Goal: Information Seeking & Learning: Learn about a topic

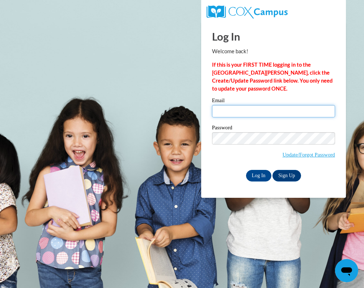
type input "[EMAIL_ADDRESS][DOMAIN_NAME]"
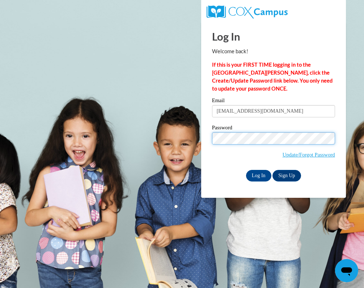
click at [258, 174] on input "Log In" at bounding box center [258, 176] width 25 height 12
click at [256, 170] on input "Log In" at bounding box center [258, 176] width 25 height 12
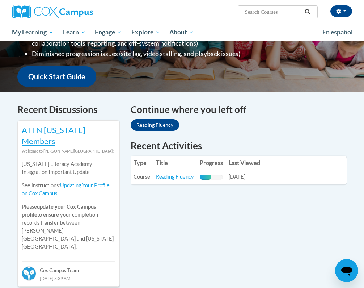
scroll to position [171, 0]
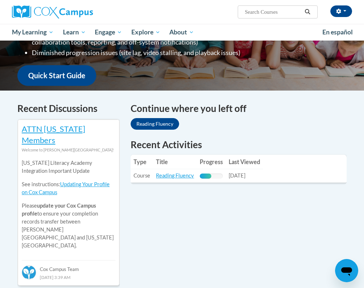
click at [159, 118] on link "Reading Fluency" at bounding box center [155, 124] width 49 height 12
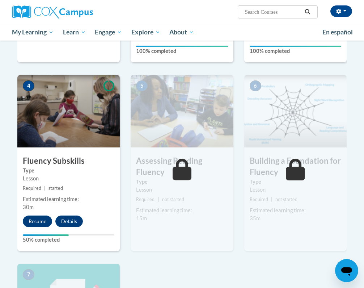
scroll to position [326, 0]
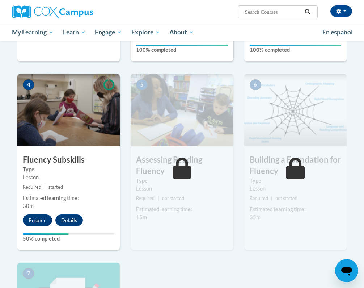
click at [40, 220] on button "Resume" at bounding box center [37, 220] width 29 height 12
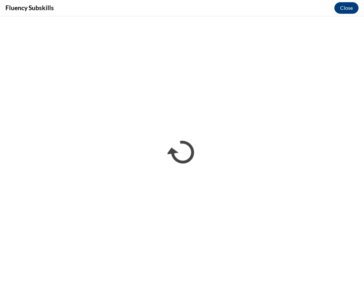
scroll to position [0, 0]
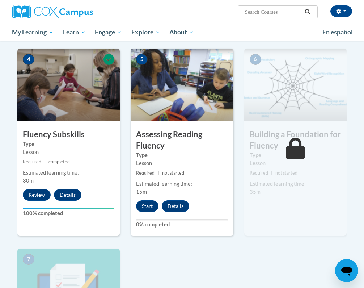
scroll to position [370, 0]
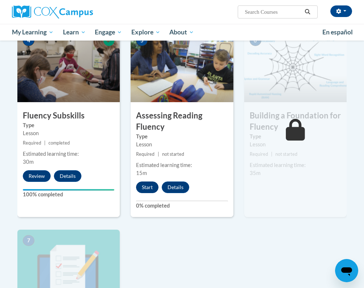
click at [147, 190] on button "Start" at bounding box center [147, 187] width 22 height 12
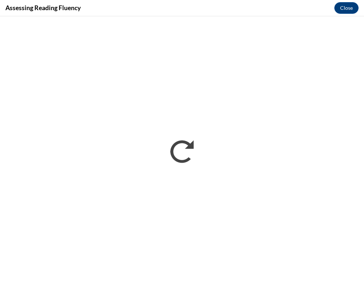
scroll to position [0, 0]
click at [182, 1] on div "Assessing Reading Fluency Close" at bounding box center [182, 8] width 364 height 16
